Goal: Task Accomplishment & Management: Use online tool/utility

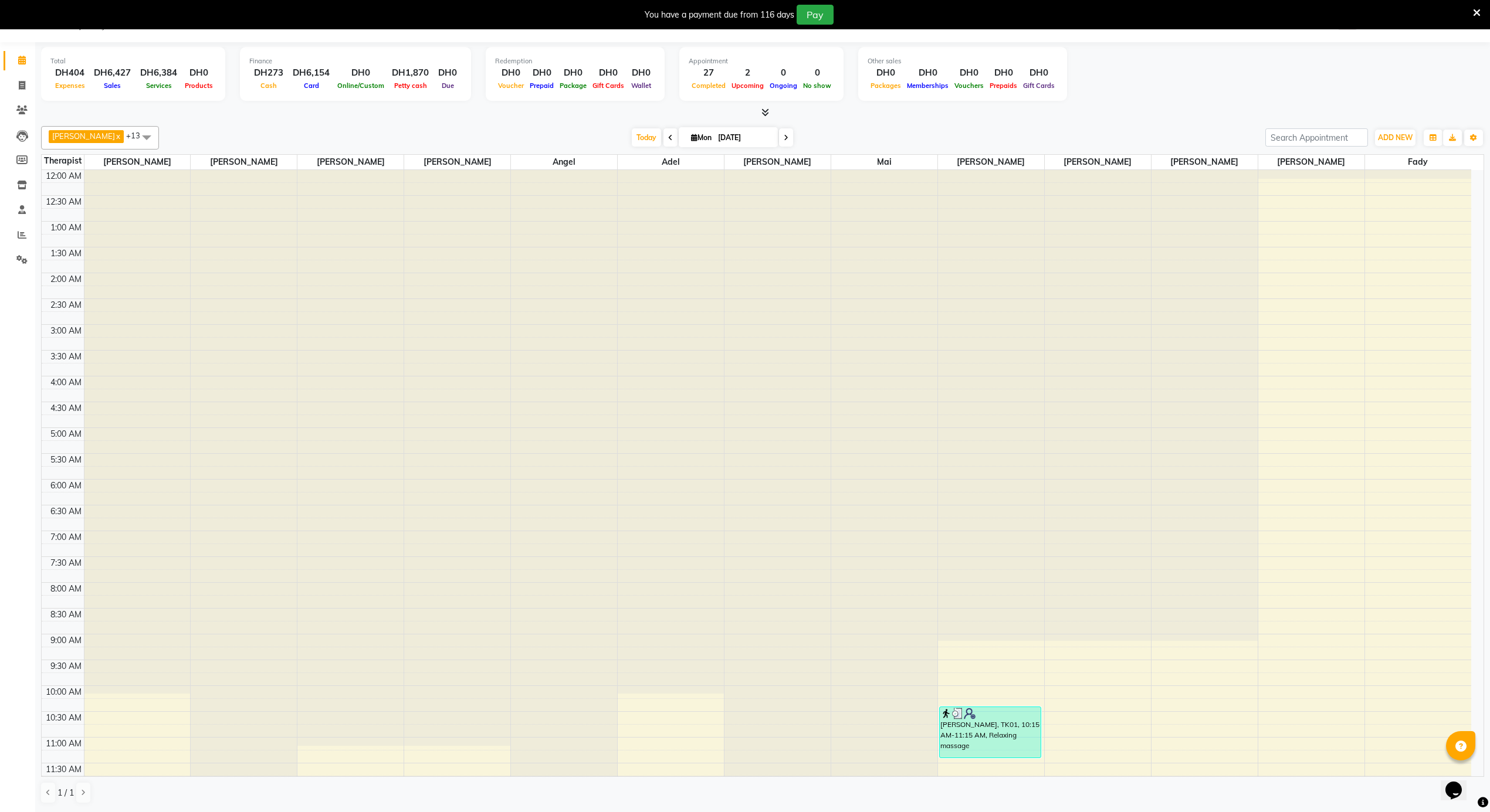
scroll to position [658, 0]
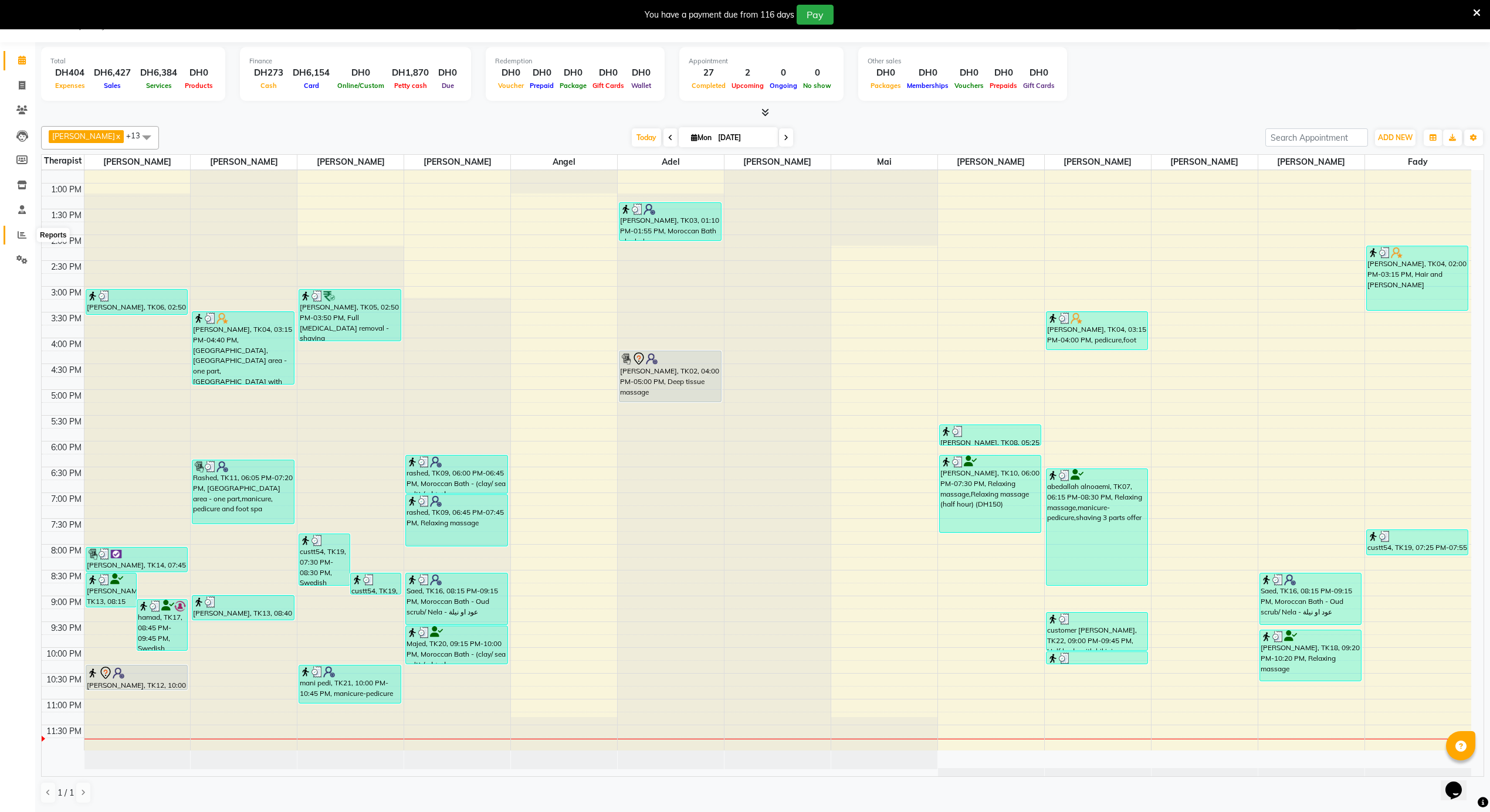
click at [16, 232] on span at bounding box center [22, 235] width 20 height 13
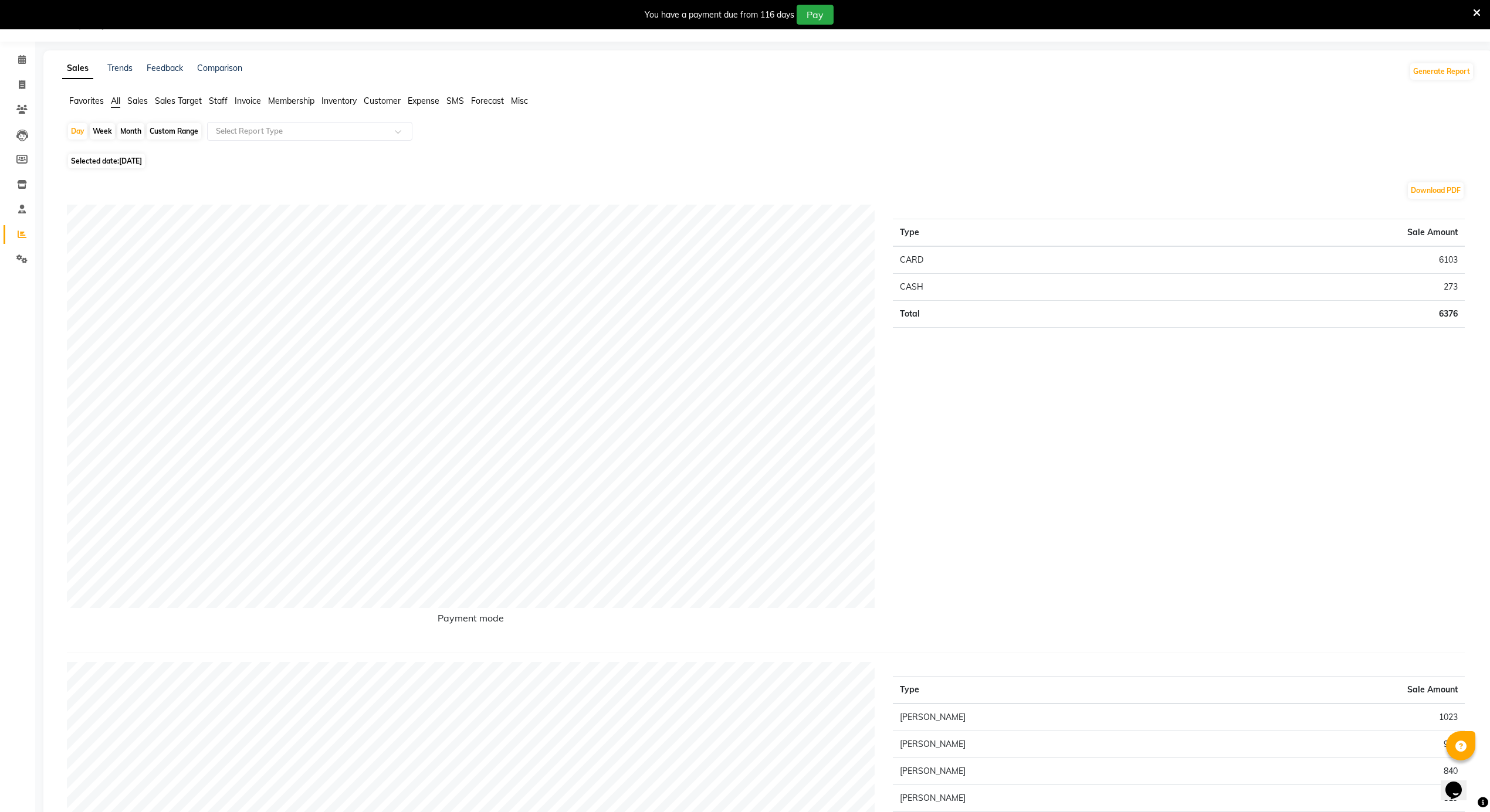
click at [221, 101] on span "Staff" at bounding box center [218, 101] width 19 height 11
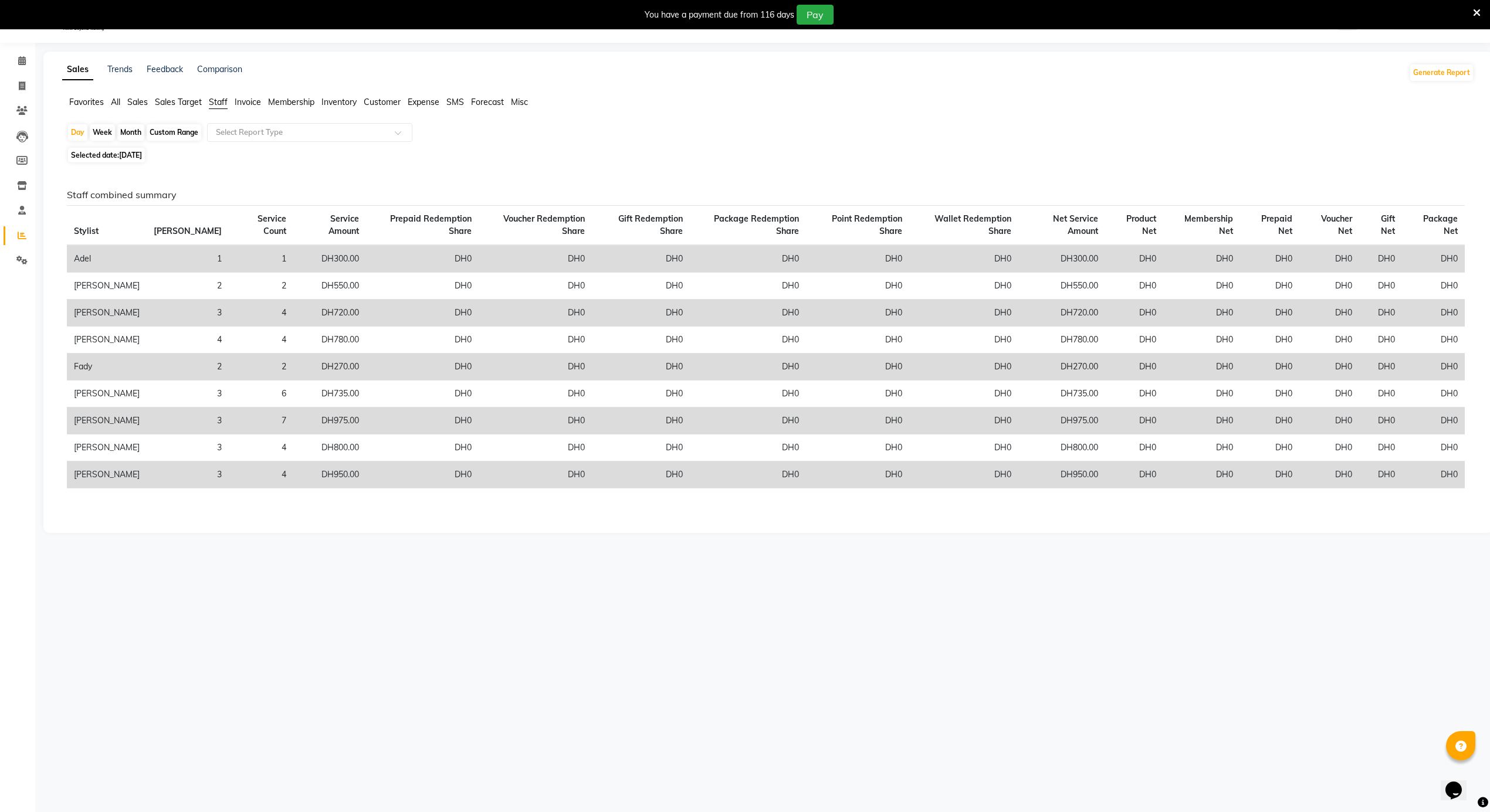
scroll to position [30, 0]
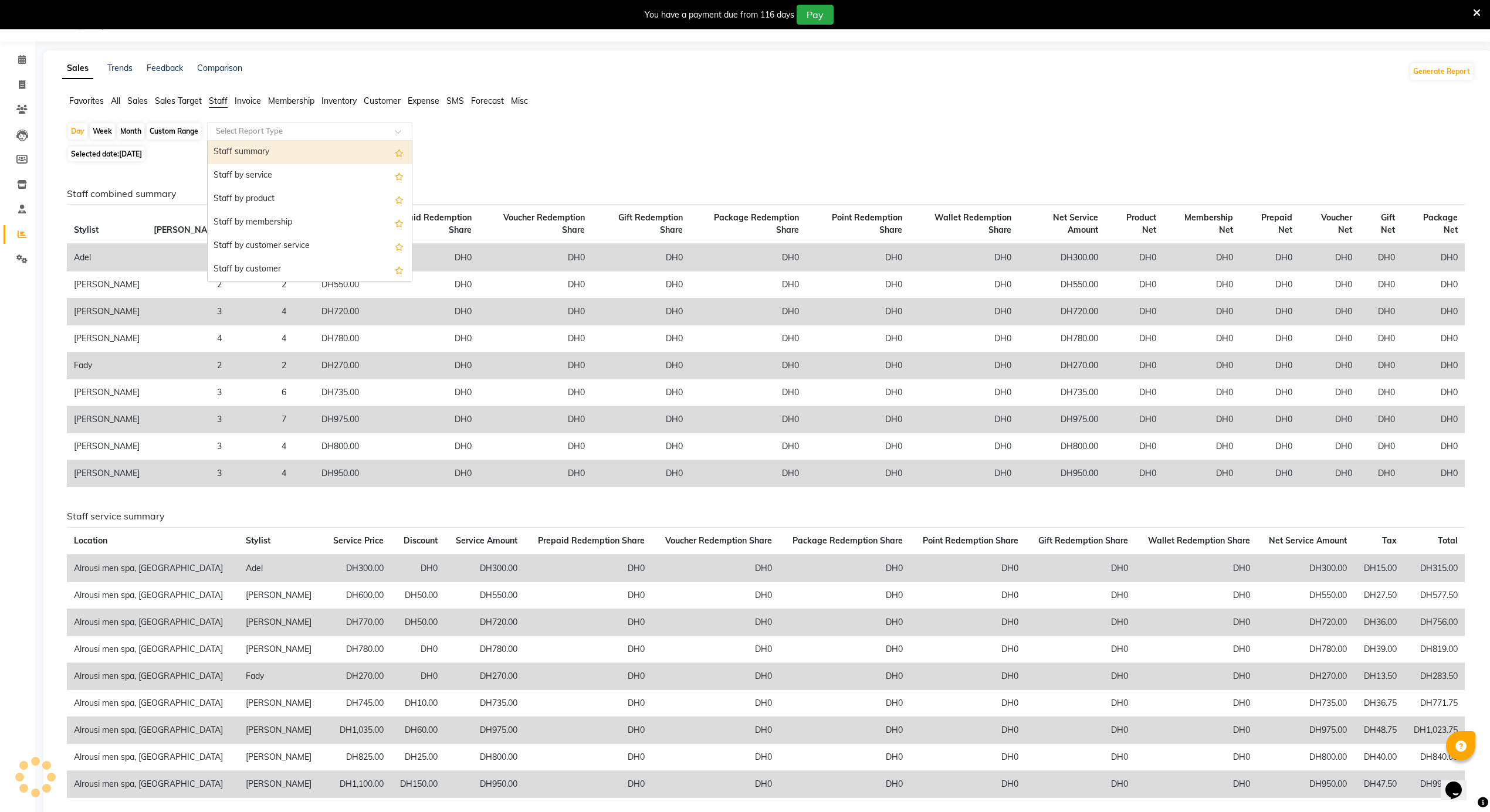
click at [250, 136] on input "text" at bounding box center [298, 131] width 169 height 12
click at [254, 142] on div "Staff summary" at bounding box center [309, 152] width 204 height 23
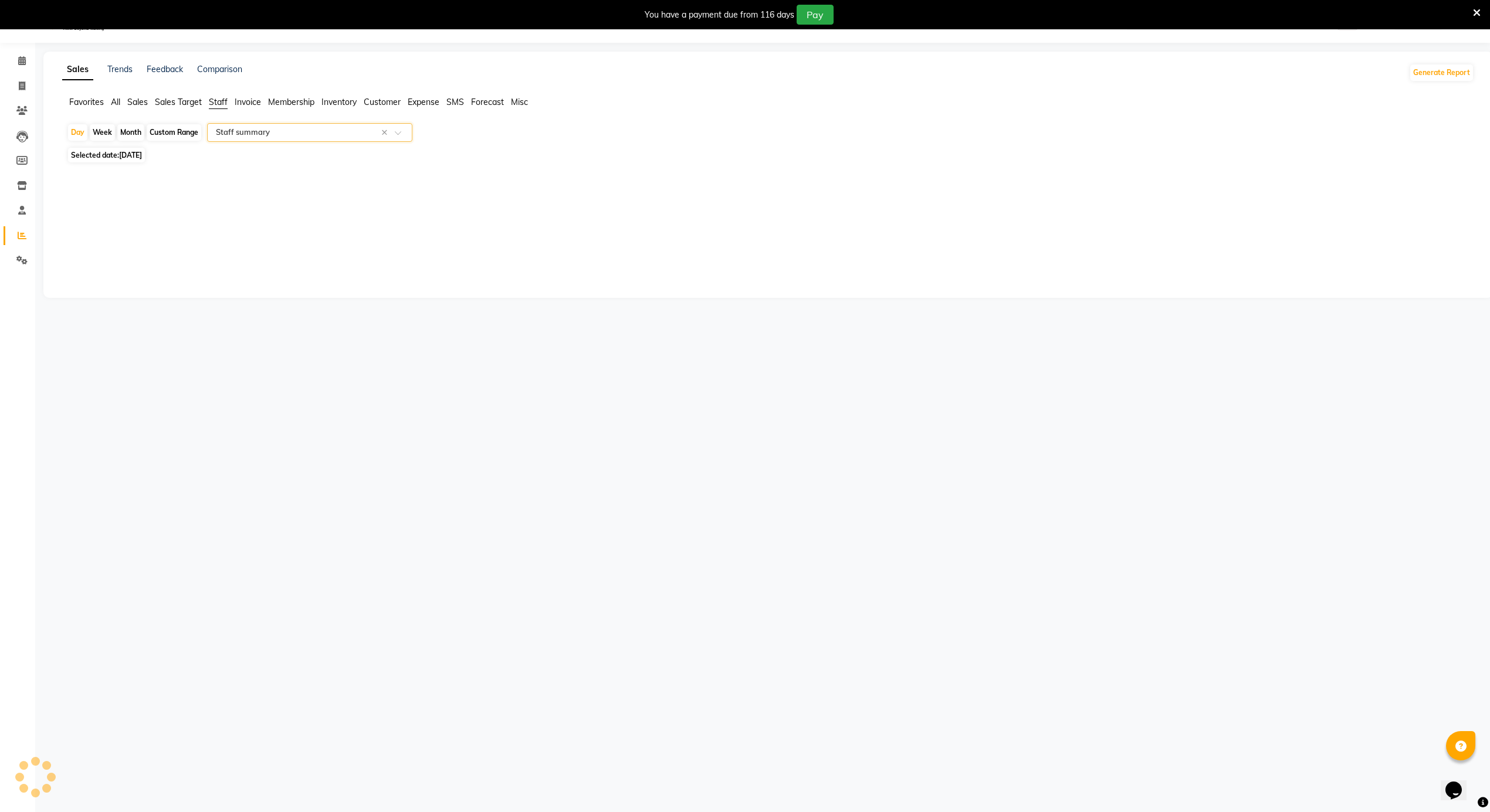
select select "full_report"
select select "csv"
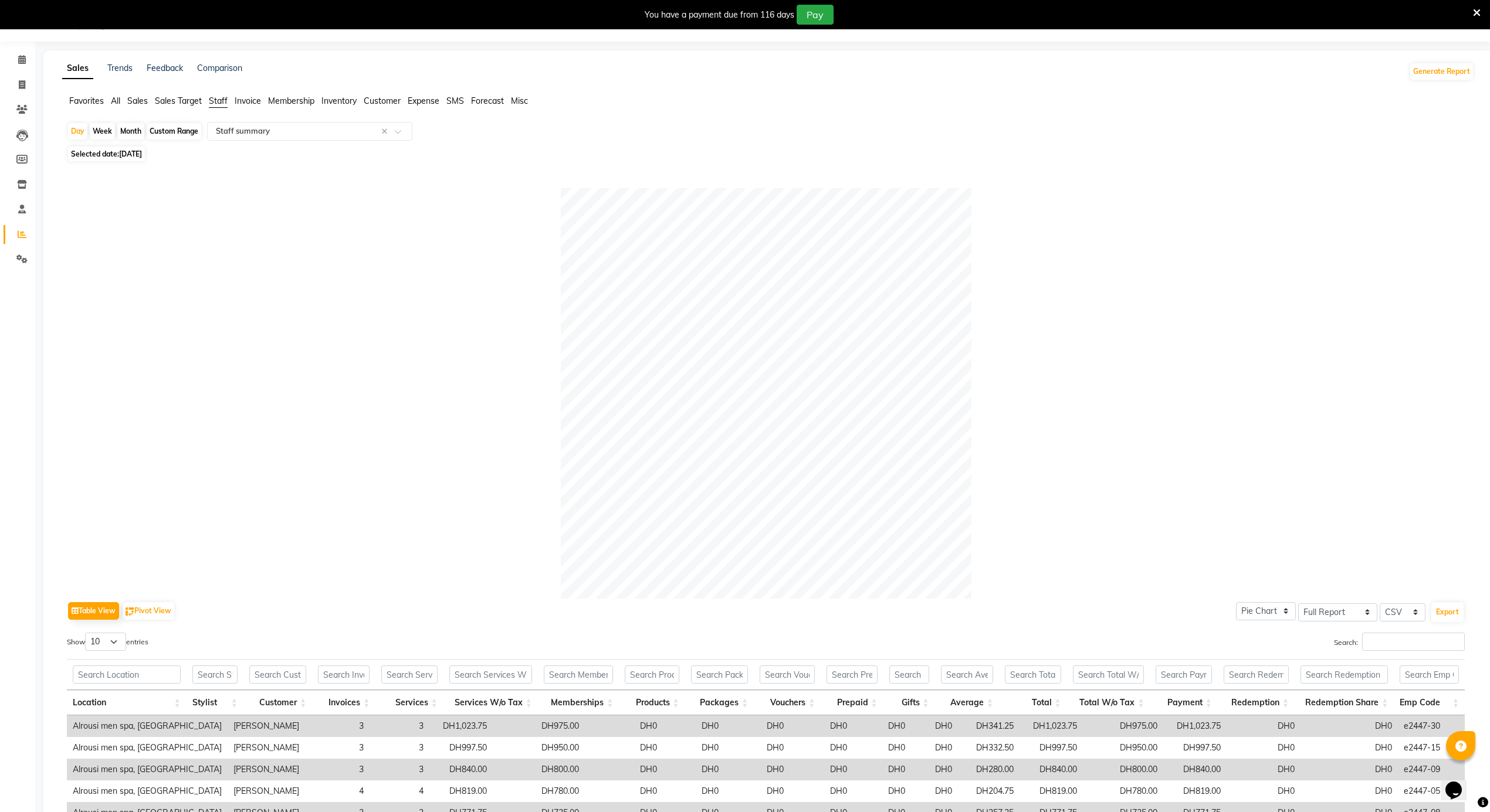
click at [36, 61] on main "Sales Trends Feedback Comparison Generate Report Favorites All Sales Sales Targ…" at bounding box center [763, 525] width 1455 height 949
click at [31, 60] on span at bounding box center [22, 59] width 20 height 13
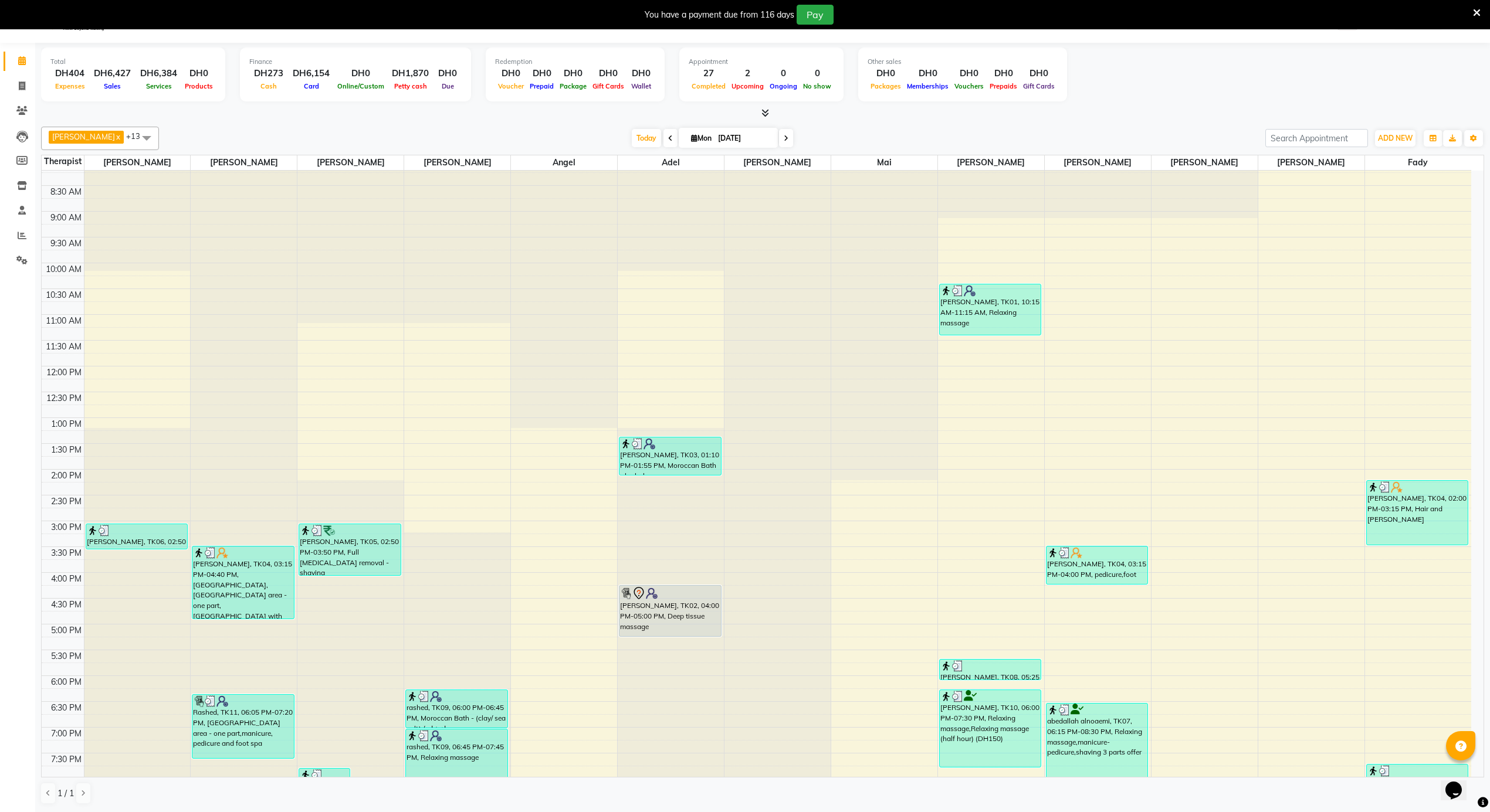
scroll to position [472, 0]
